Goal: Information Seeking & Learning: Find specific fact

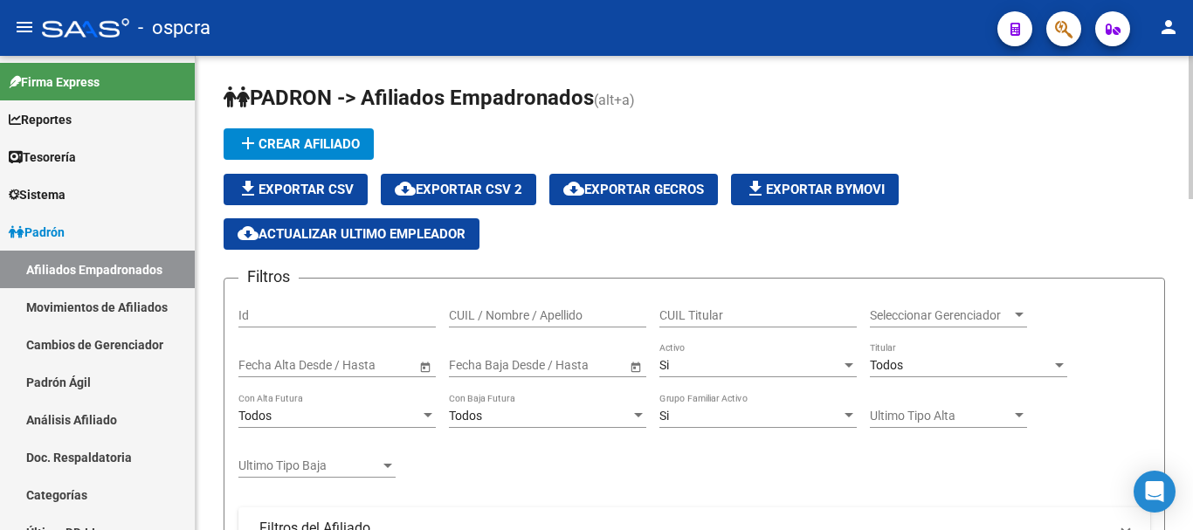
click at [478, 295] on div "CUIL / Nombre / Apellido" at bounding box center [547, 310] width 197 height 35
click at [486, 319] on input "CUIL / Nombre / Apellido" at bounding box center [547, 315] width 197 height 15
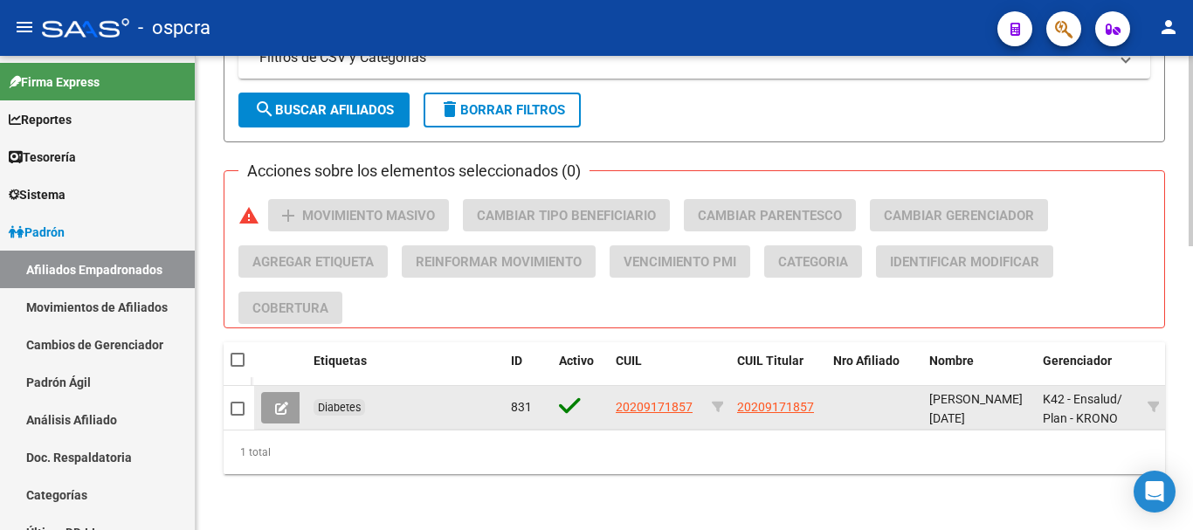
scroll to position [708, 0]
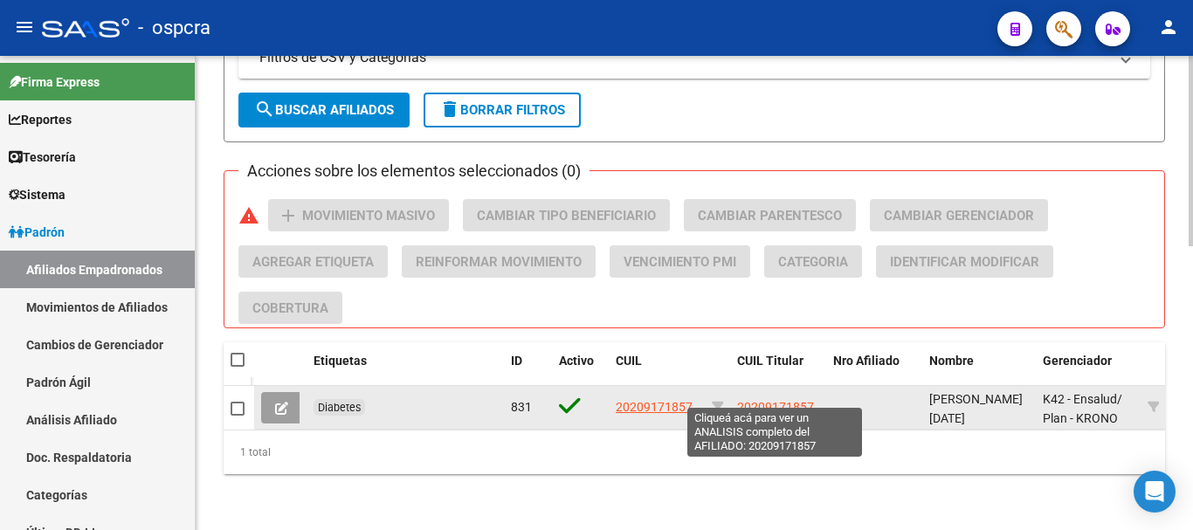
type input "[PERSON_NAME]"
click at [742, 400] on span "20209171857" at bounding box center [775, 407] width 77 height 14
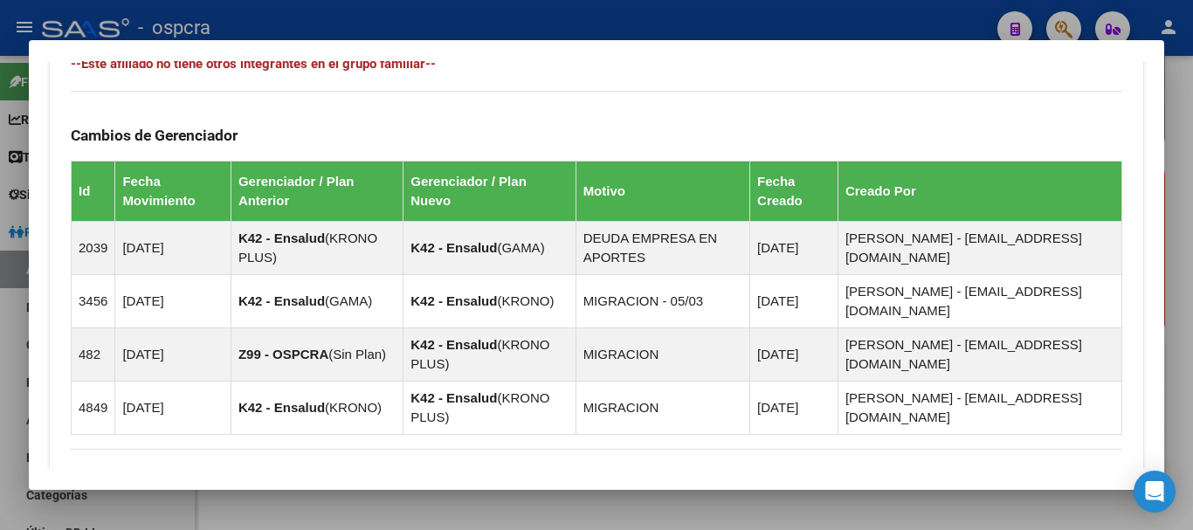
scroll to position [1175, 0]
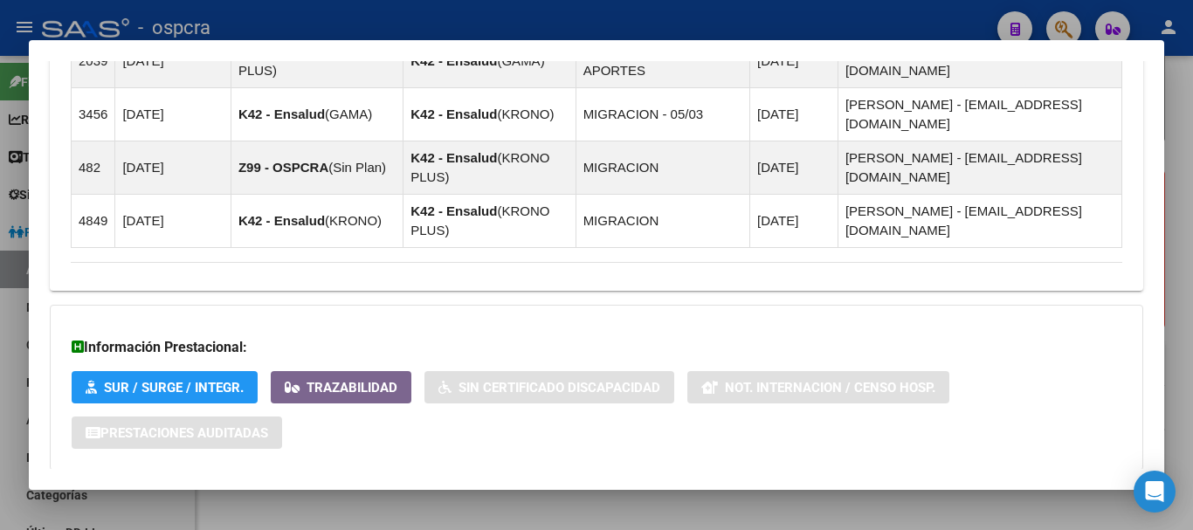
click at [456, 485] on mat-expansion-panel-header "Aportes y Contribuciones del Afiliado: 20209171857" at bounding box center [597, 506] width 1094 height 42
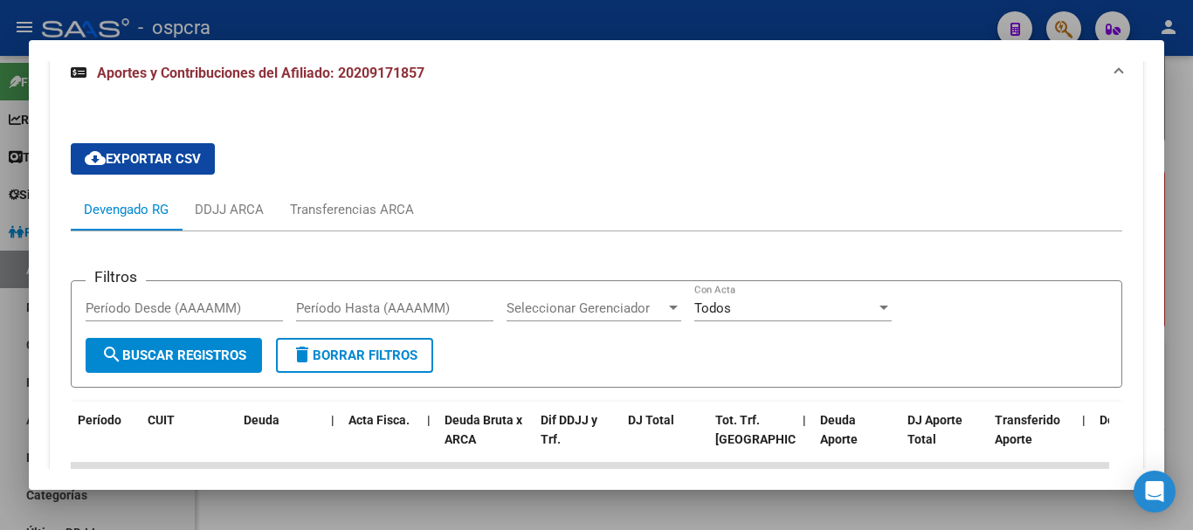
scroll to position [1702, 0]
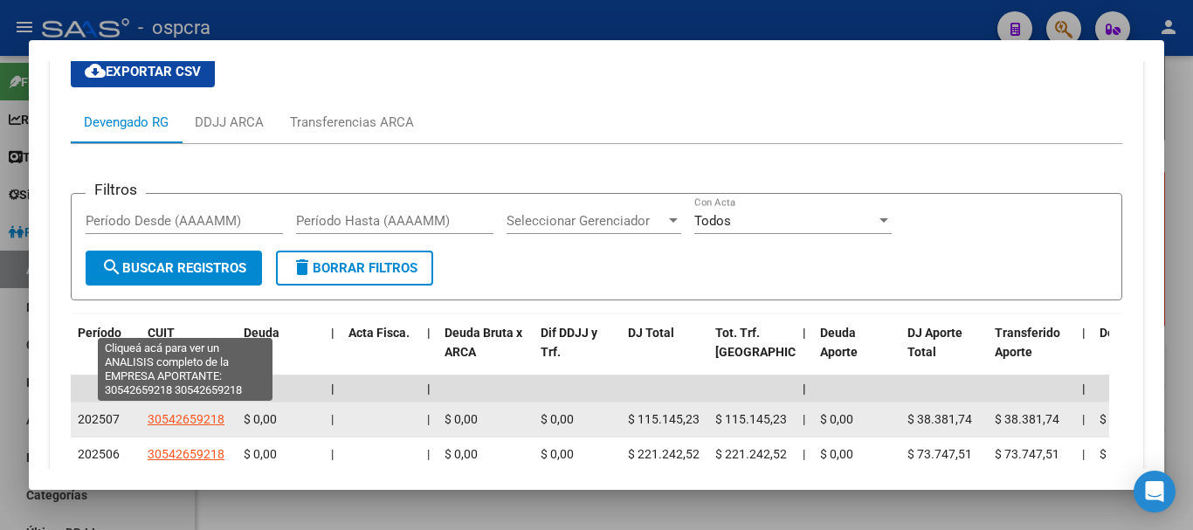
click at [183, 412] on span "30542659218" at bounding box center [186, 419] width 77 height 14
type textarea "30542659218"
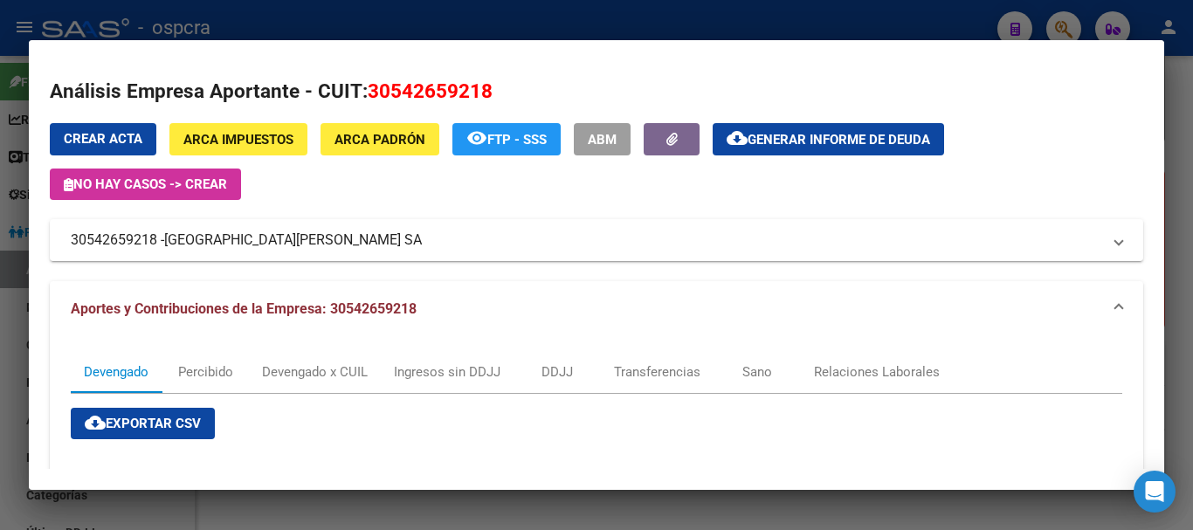
click at [0, 196] on div at bounding box center [596, 265] width 1193 height 530
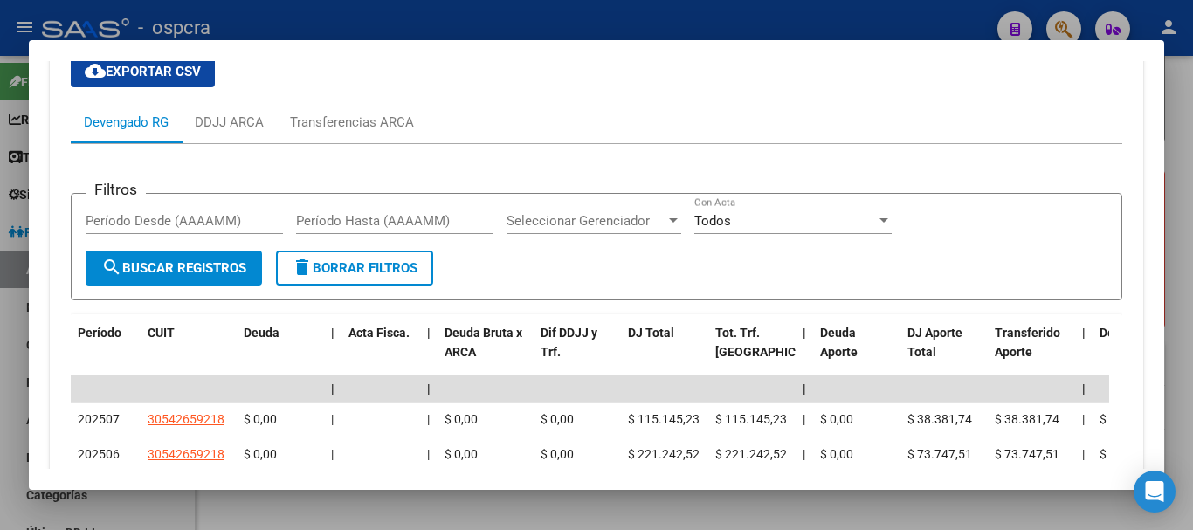
click at [0, 239] on div at bounding box center [596, 265] width 1193 height 530
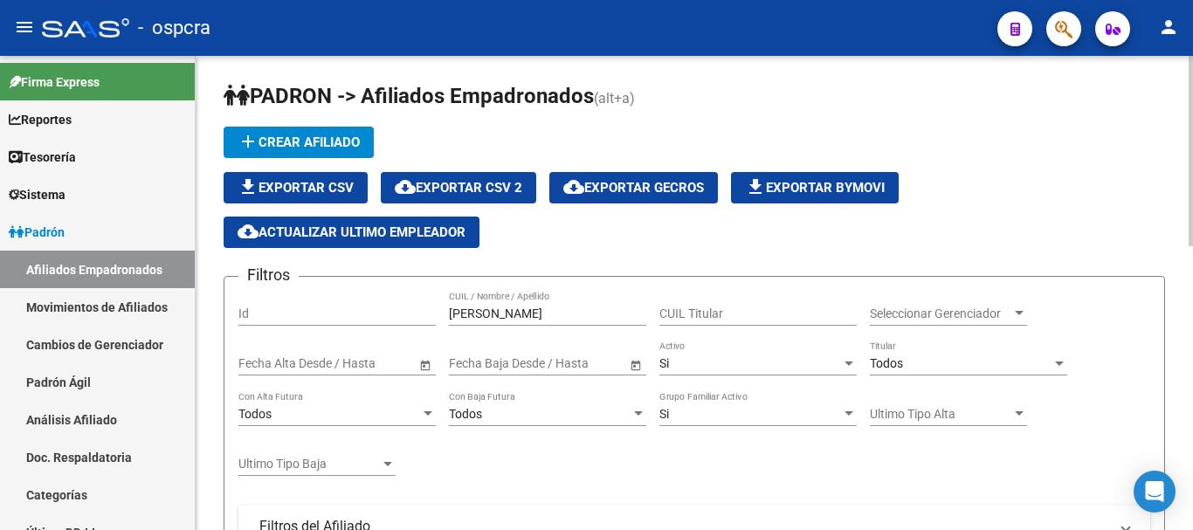
scroll to position [0, 0]
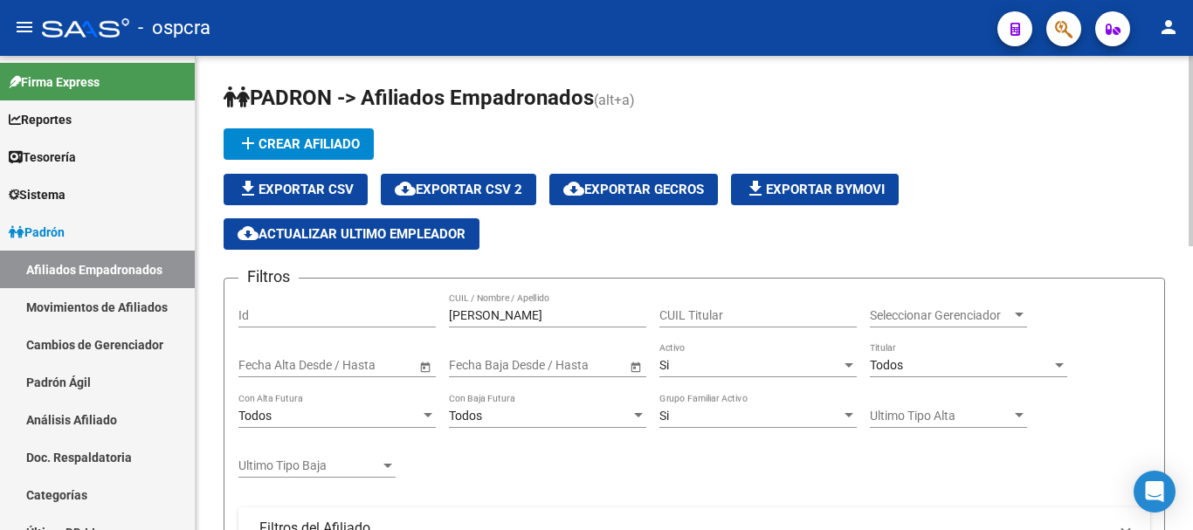
drag, startPoint x: 523, startPoint y: 304, endPoint x: 513, endPoint y: 307, distance: 10.8
click at [514, 307] on div "[PERSON_NAME] domi CUIL / Nombre / Apellido" at bounding box center [547, 310] width 197 height 35
drag, startPoint x: 513, startPoint y: 313, endPoint x: 273, endPoint y: 319, distance: 240.3
click at [318, 319] on div "Filtros Id [PERSON_NAME] domi CUIL / Nombre / Apellido CUIL Titular Seleccionar…" at bounding box center [695, 505] width 912 height 425
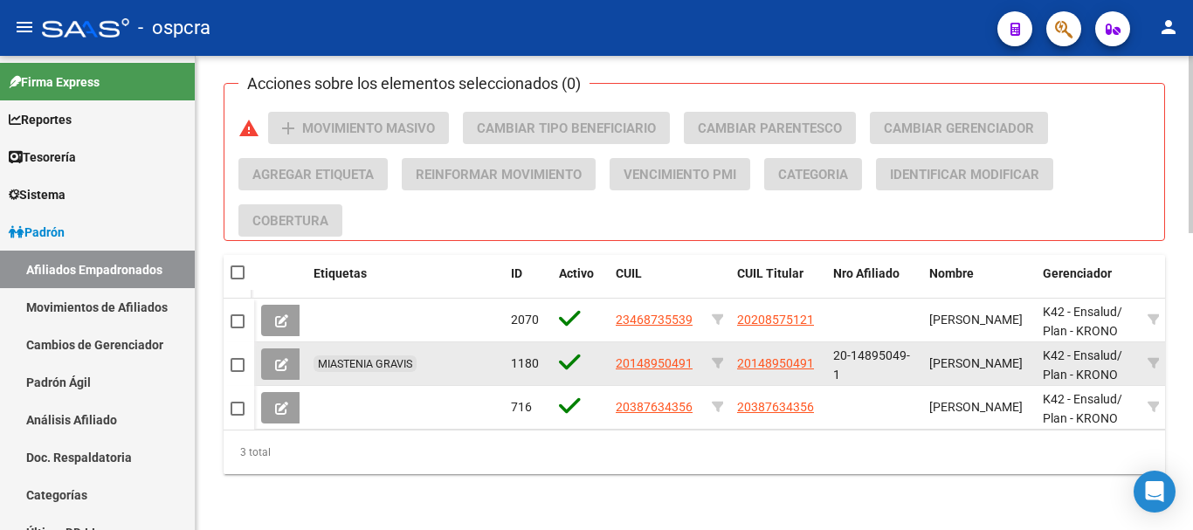
scroll to position [795, 0]
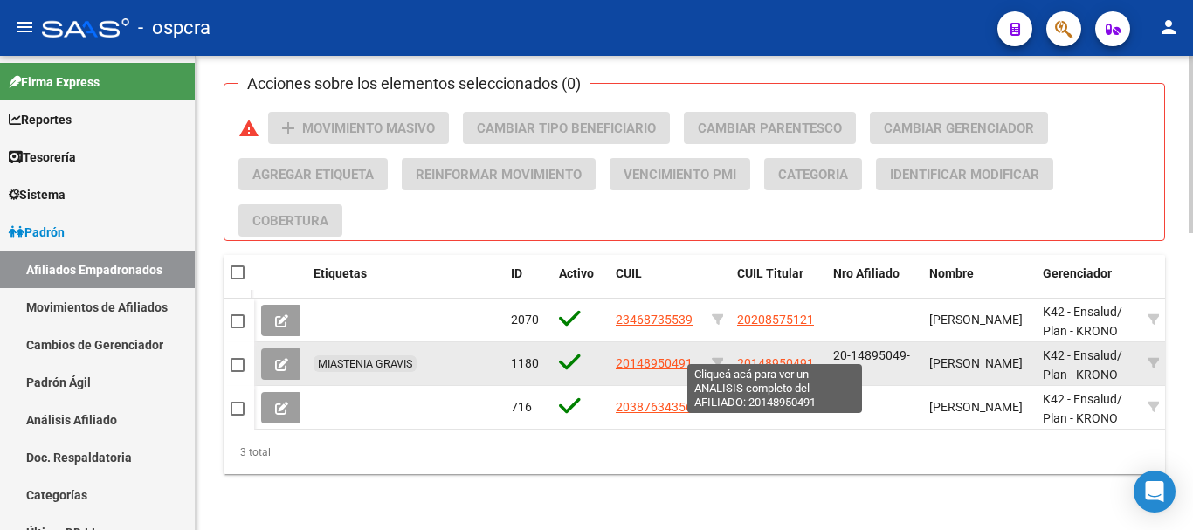
type input "[PERSON_NAME]"
click at [757, 356] on span "20148950491" at bounding box center [775, 363] width 77 height 14
type textarea "20148950491"
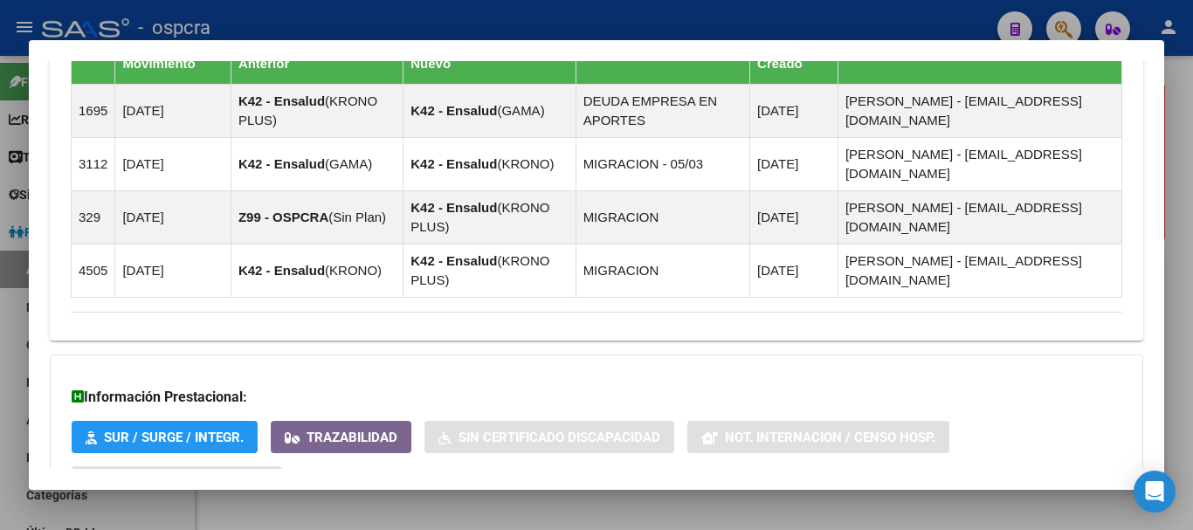
scroll to position [1234, 0]
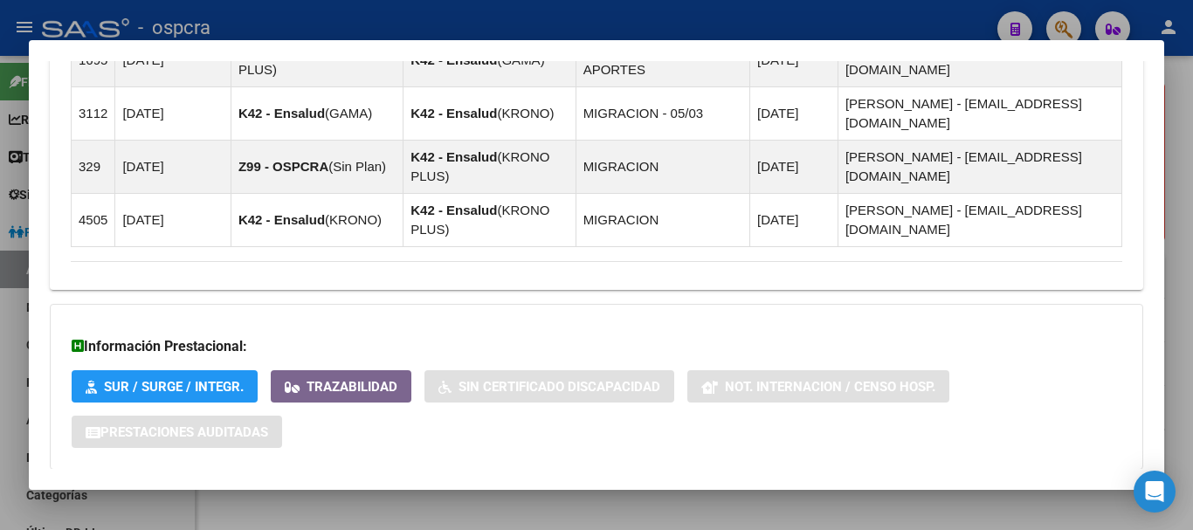
click at [468, 494] on mat-panel-title "Aportes y Contribuciones del Afiliado: 20148950491" at bounding box center [586, 504] width 1031 height 21
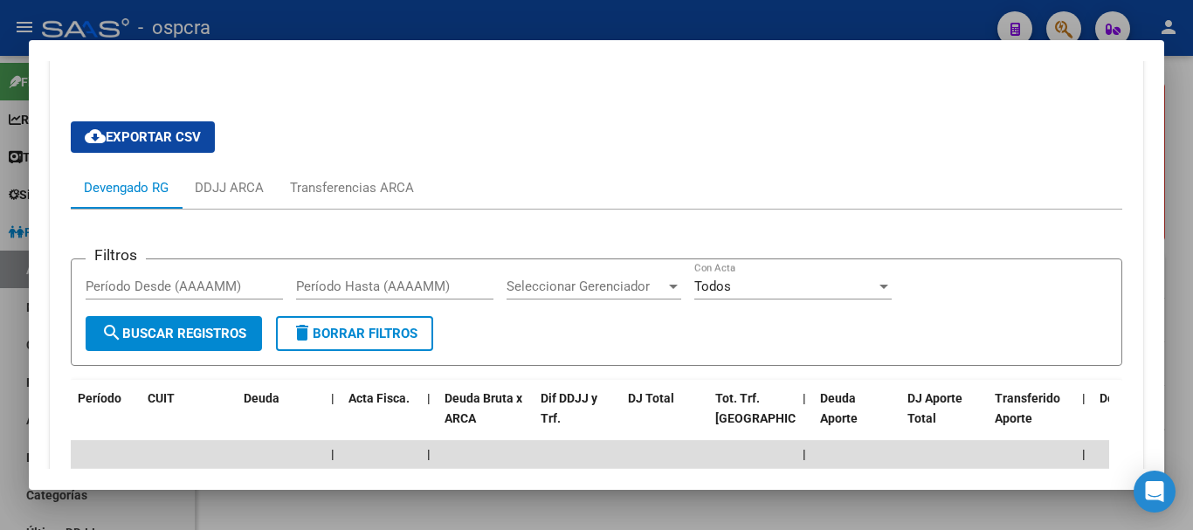
scroll to position [1759, 0]
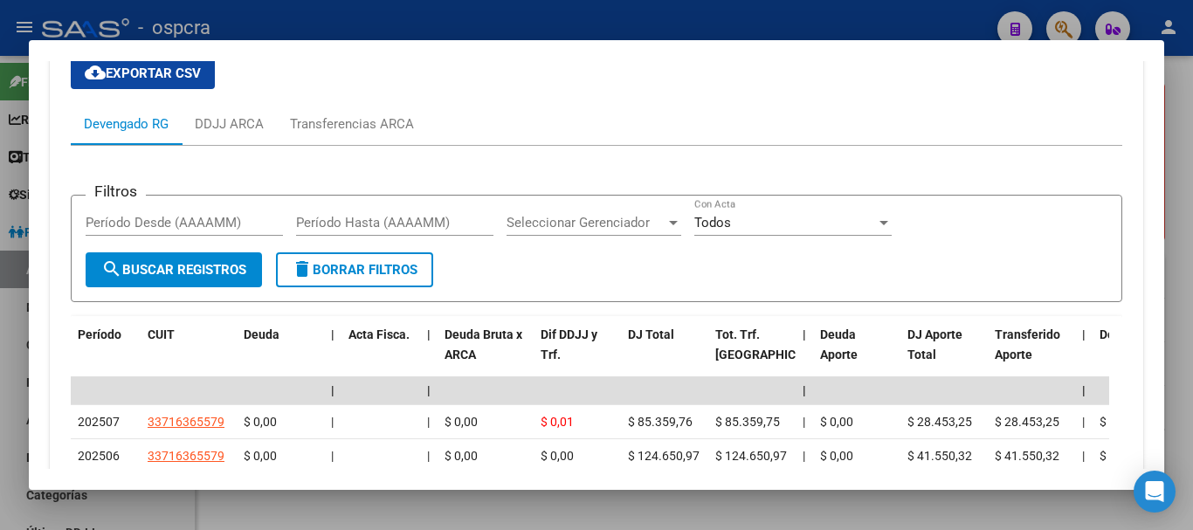
click at [481, 412] on div "$ 0,00" at bounding box center [486, 422] width 82 height 20
click at [0, 320] on div at bounding box center [596, 265] width 1193 height 530
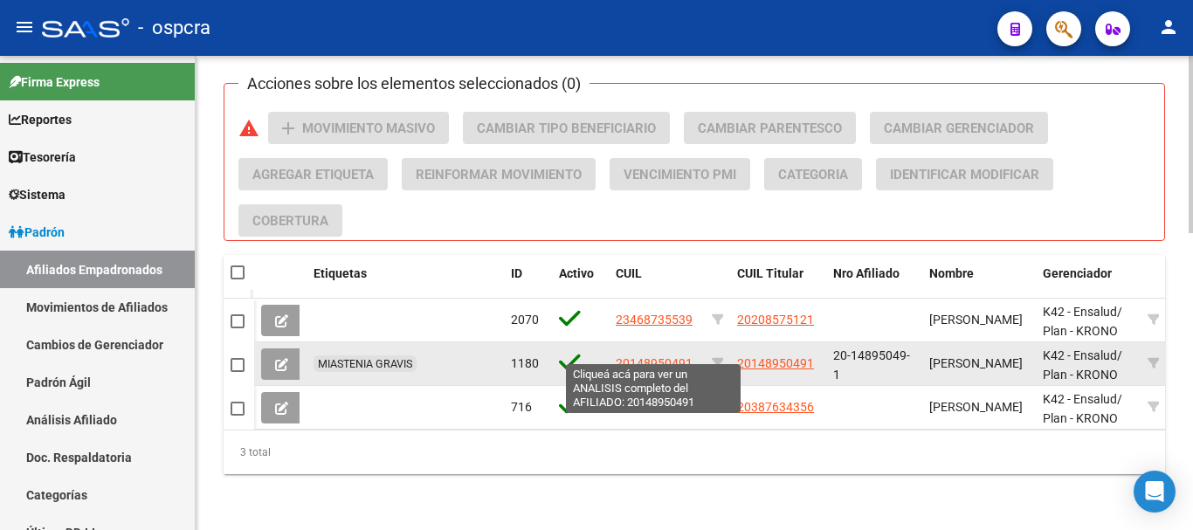
click at [670, 356] on span "20148950491" at bounding box center [654, 363] width 77 height 14
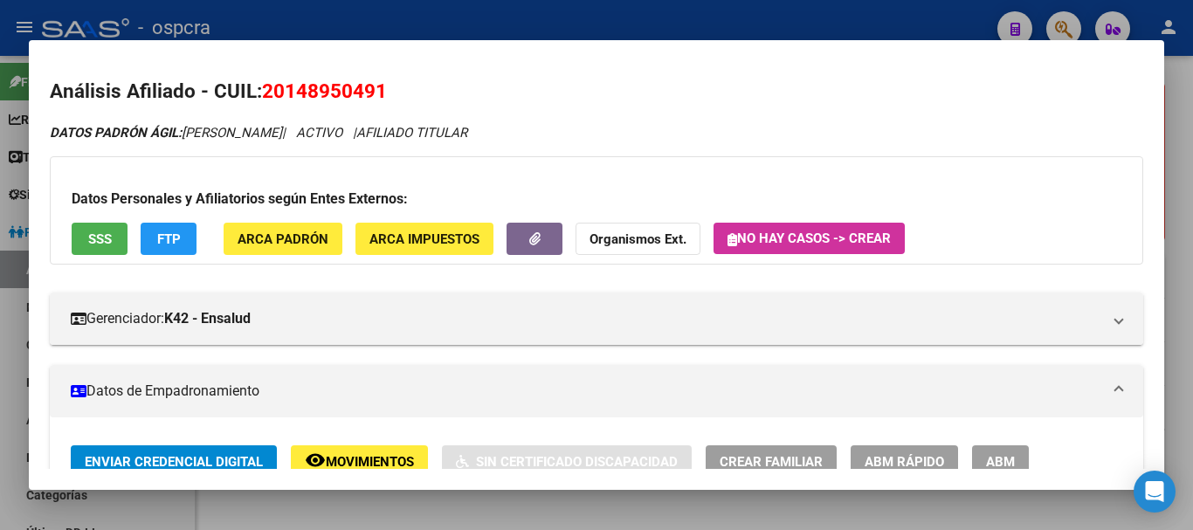
click at [114, 243] on button "SSS" at bounding box center [100, 239] width 56 height 32
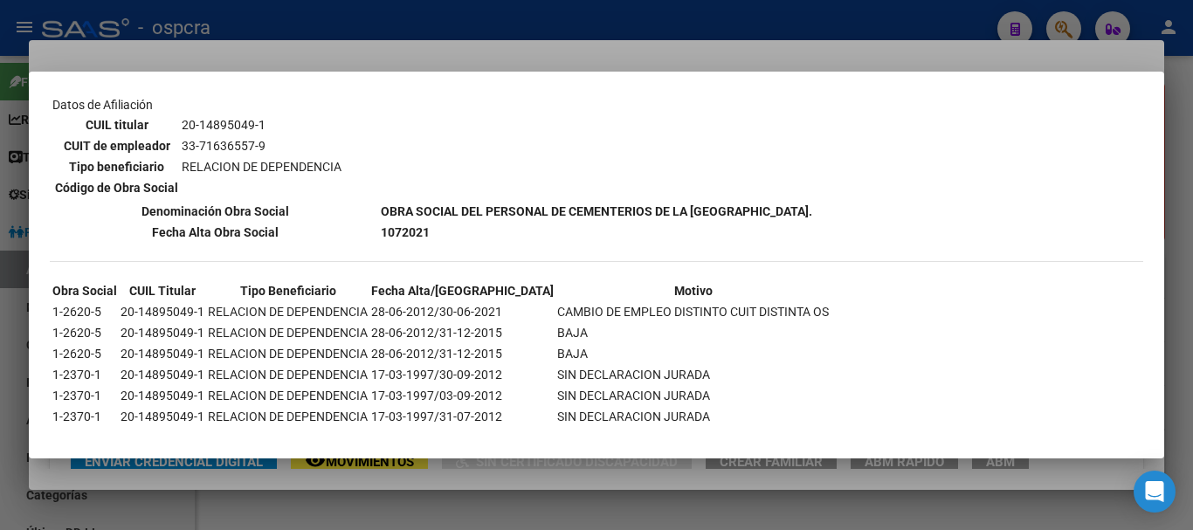
scroll to position [850, 0]
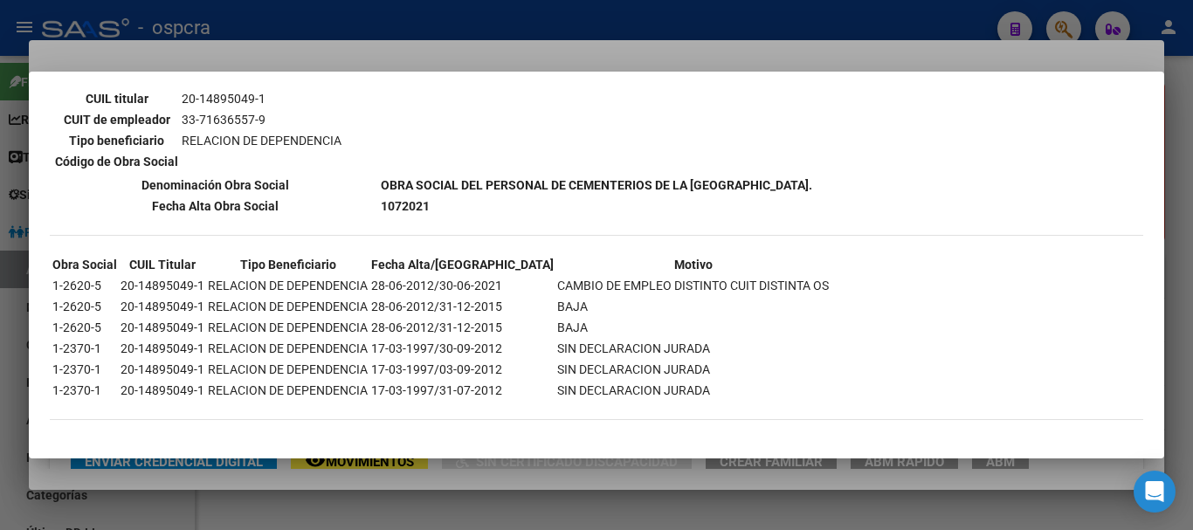
click at [0, 181] on div at bounding box center [596, 265] width 1193 height 530
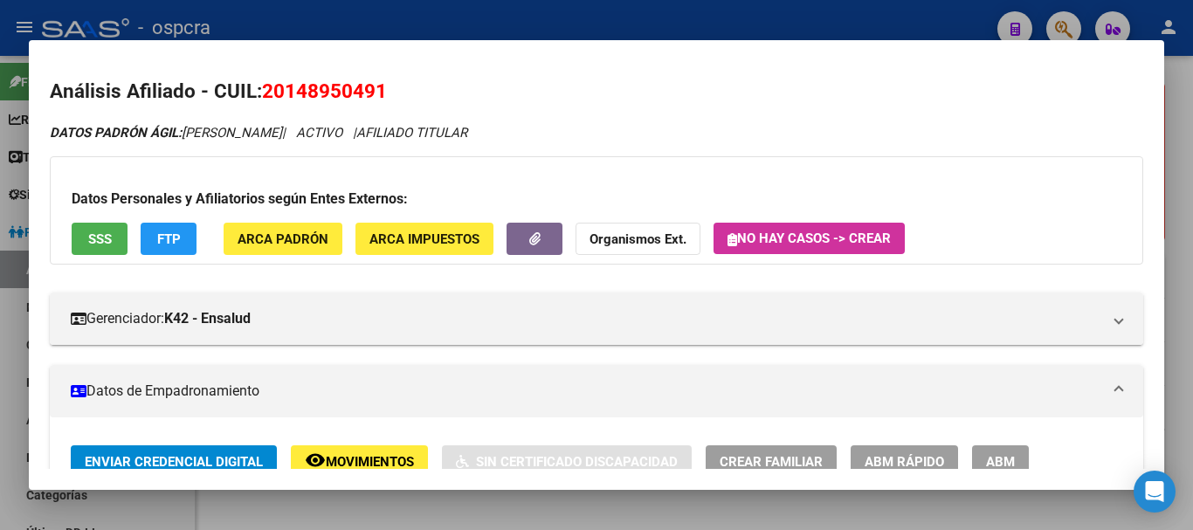
click at [0, 124] on div at bounding box center [596, 265] width 1193 height 530
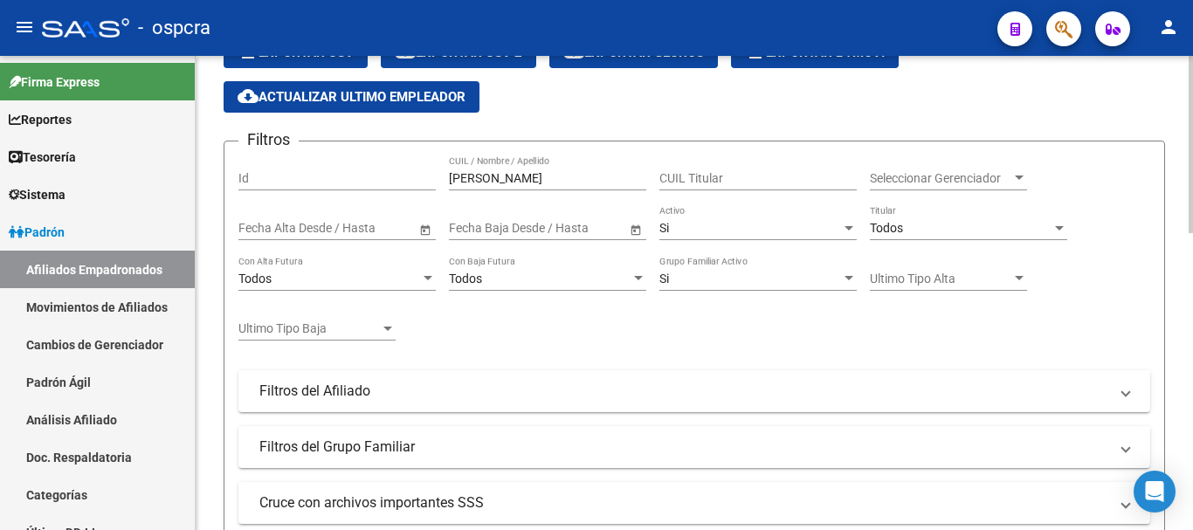
scroll to position [0, 0]
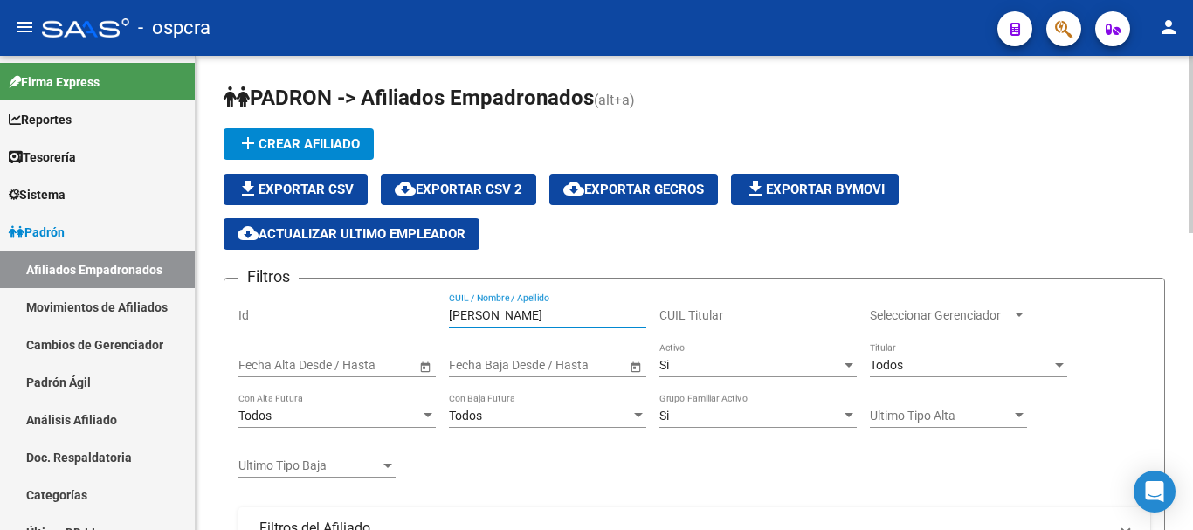
drag, startPoint x: 498, startPoint y: 315, endPoint x: 277, endPoint y: 323, distance: 221.2
click at [345, 323] on div "Filtros Id [PERSON_NAME] CUIL / Nombre / Apellido CUIL Titular Seleccionar Gere…" at bounding box center [695, 505] width 912 height 425
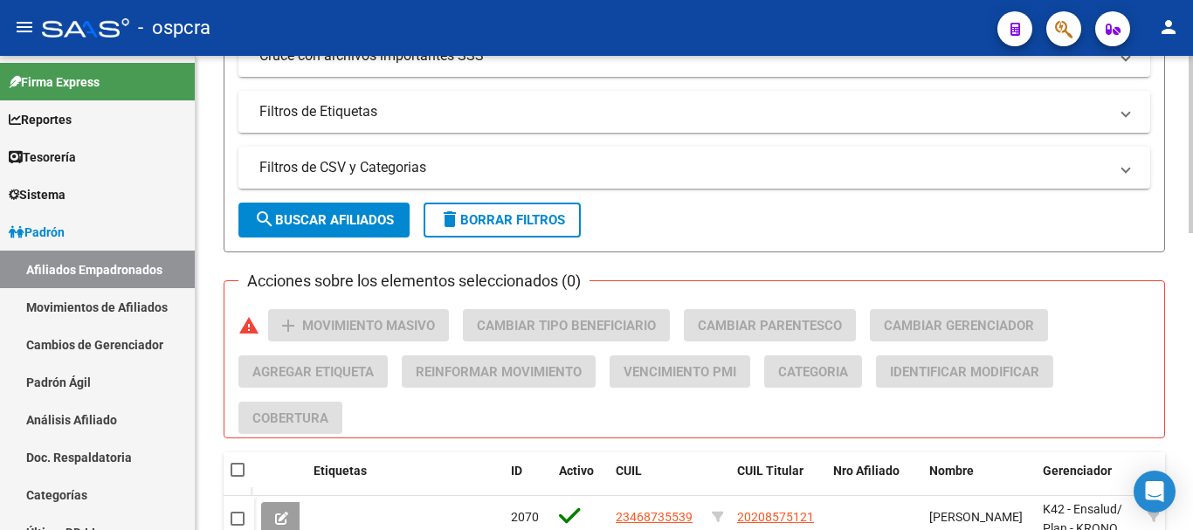
scroll to position [699, 0]
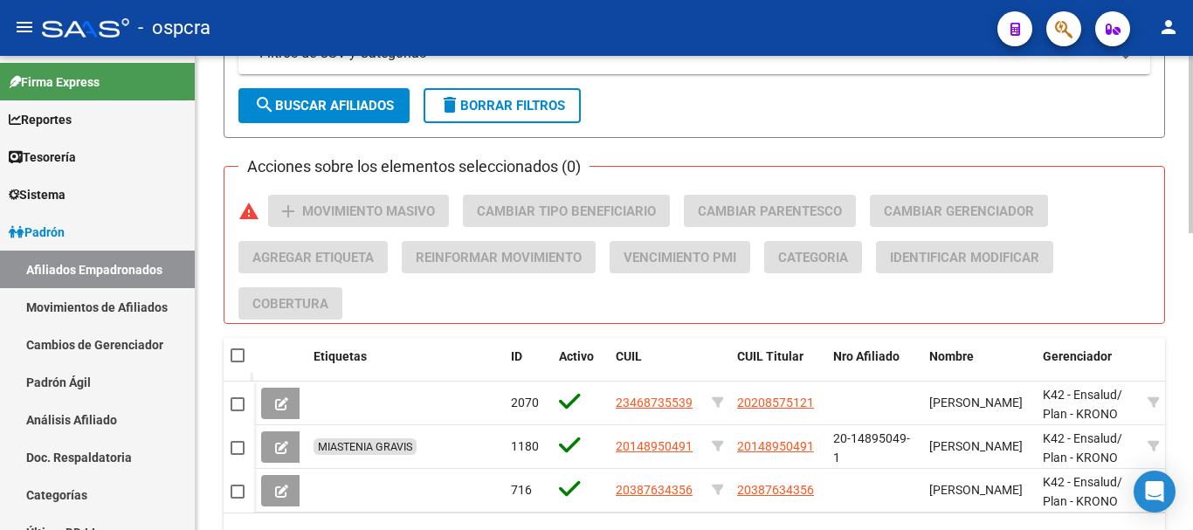
type input "[PERSON_NAME] k"
click at [348, 105] on span "search Buscar Afiliados" at bounding box center [324, 106] width 140 height 16
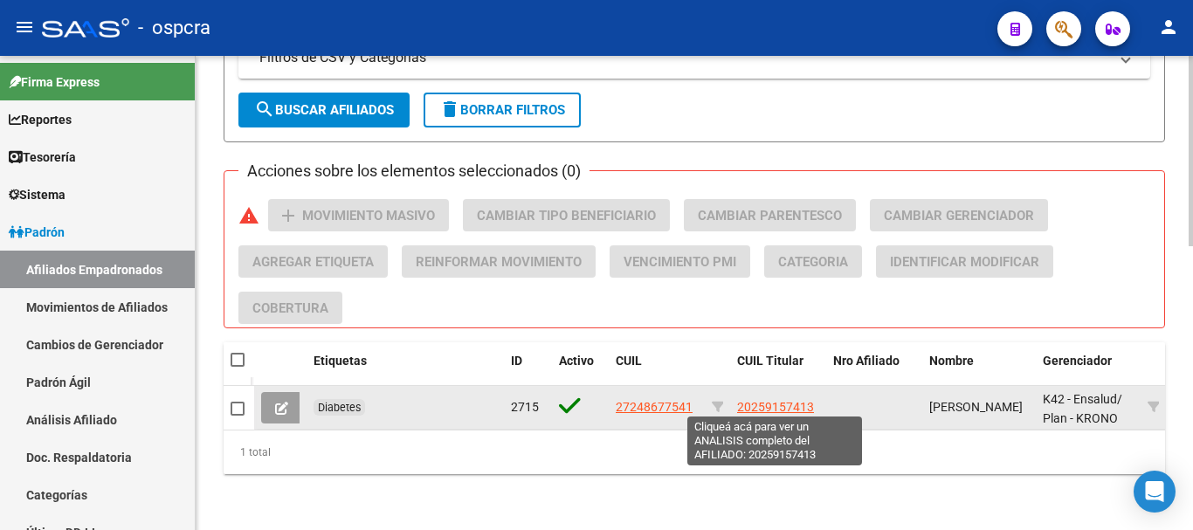
click at [797, 400] on span "20259157413" at bounding box center [775, 407] width 77 height 14
type textarea "20259157413"
